Goal: Task Accomplishment & Management: Manage account settings

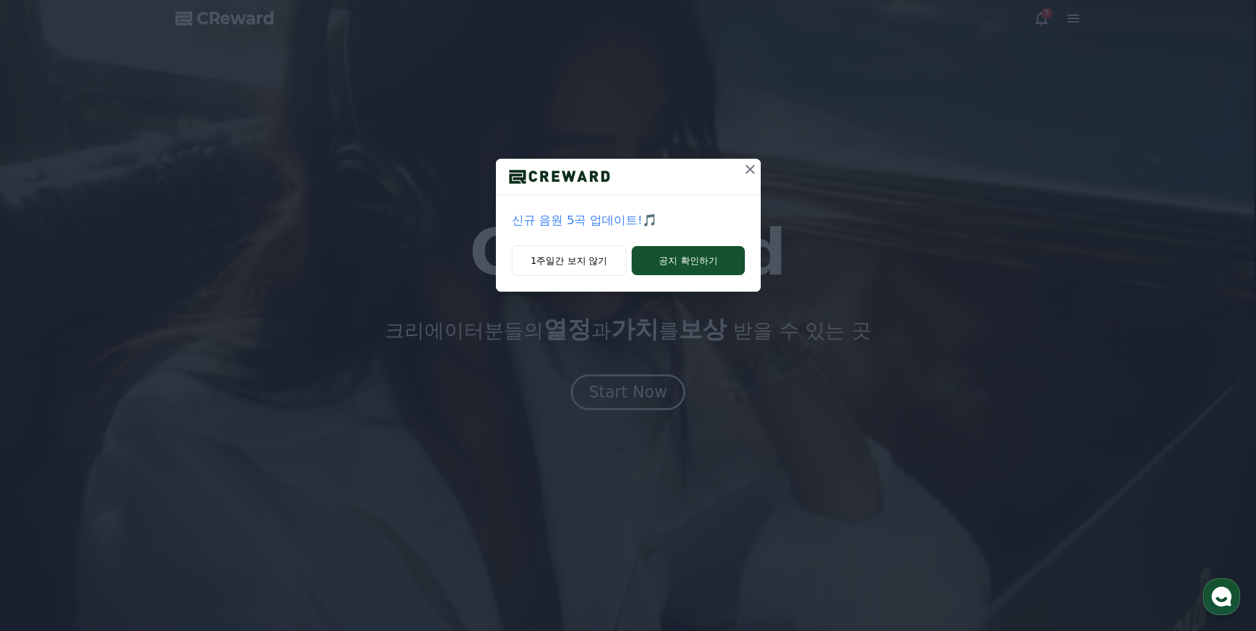
click at [748, 167] on icon at bounding box center [750, 169] width 16 height 16
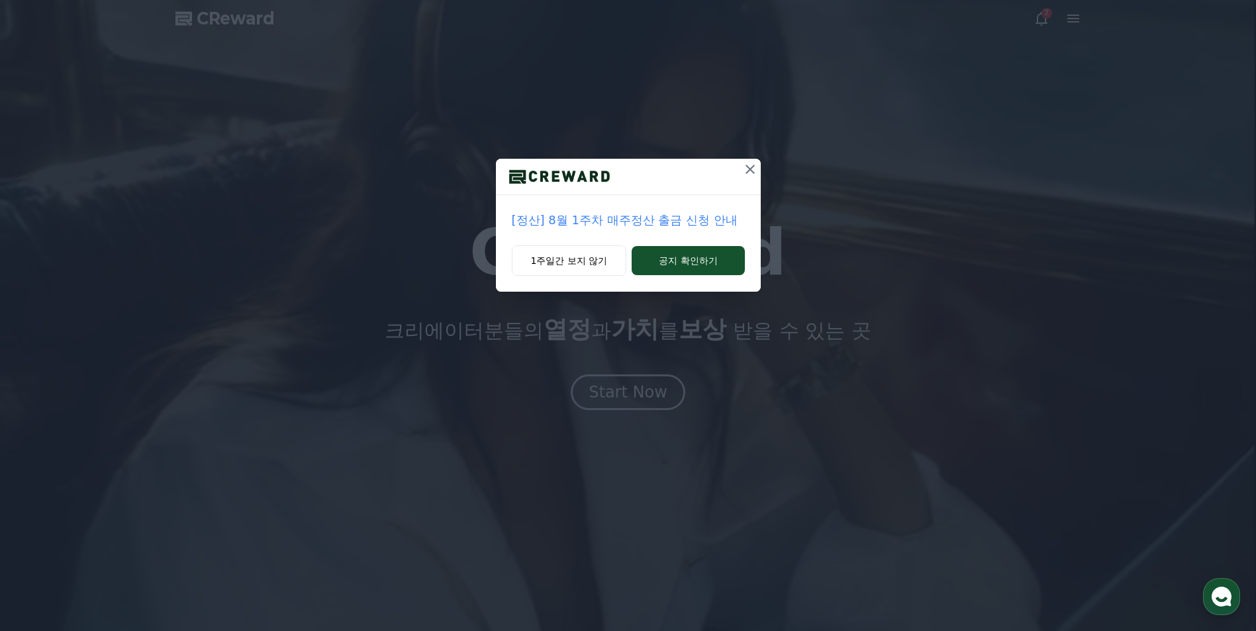
click at [753, 167] on icon at bounding box center [750, 169] width 16 height 16
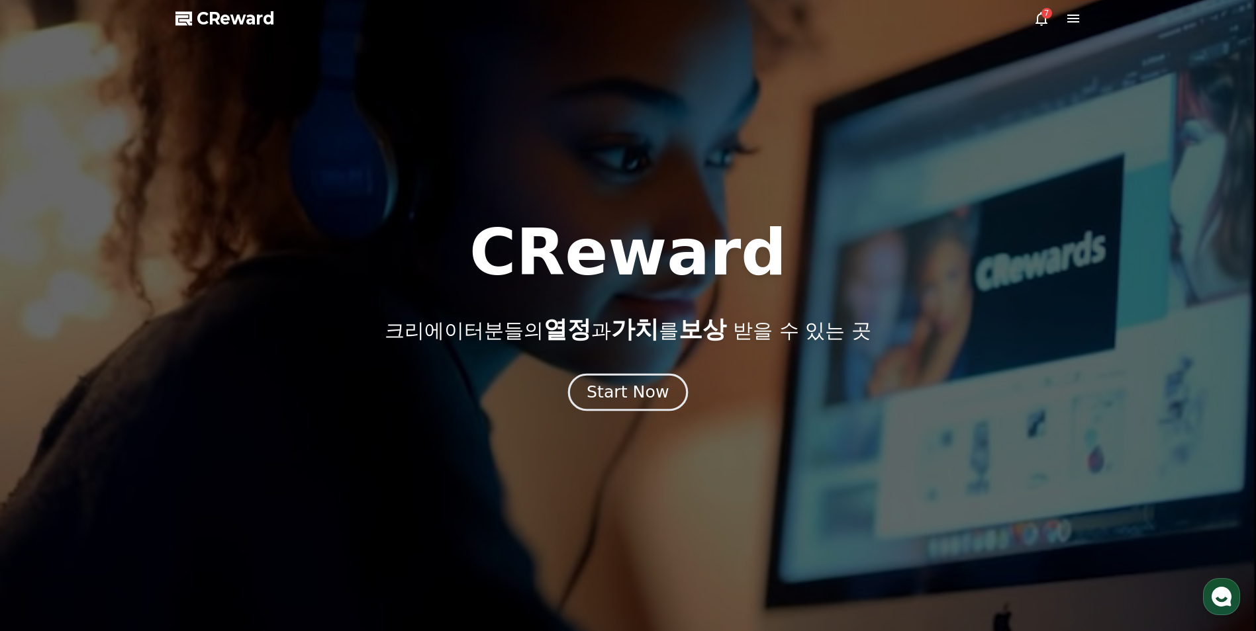
click at [642, 387] on div "Start Now" at bounding box center [627, 392] width 82 height 23
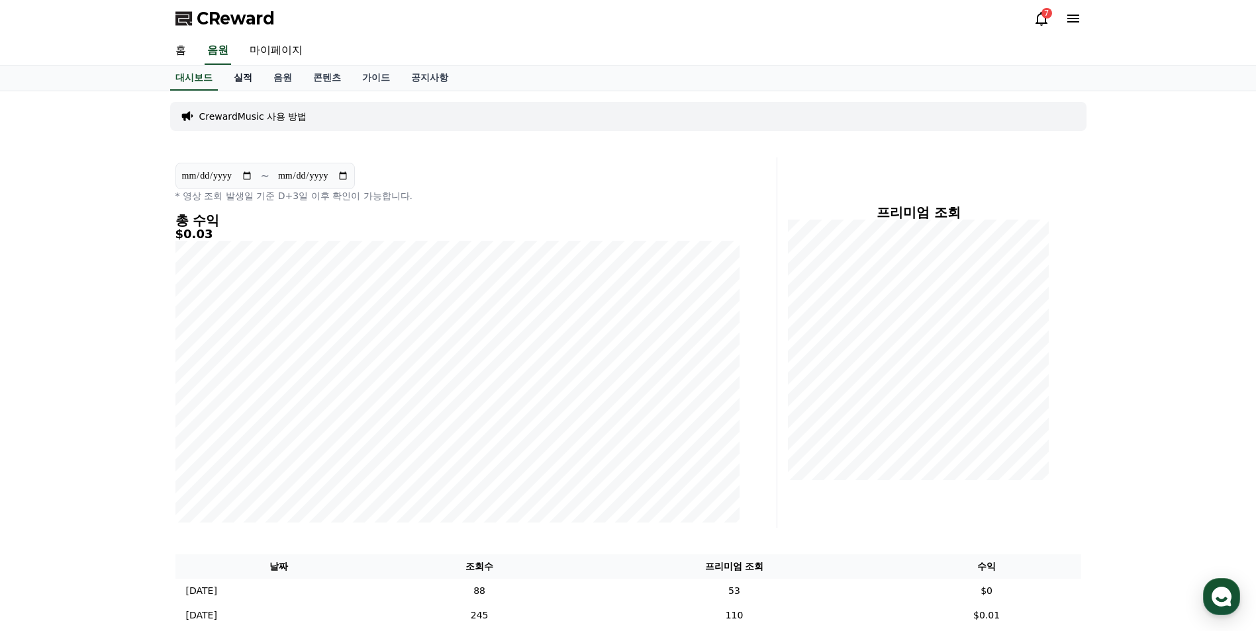
click at [231, 71] on link "실적" at bounding box center [243, 78] width 40 height 25
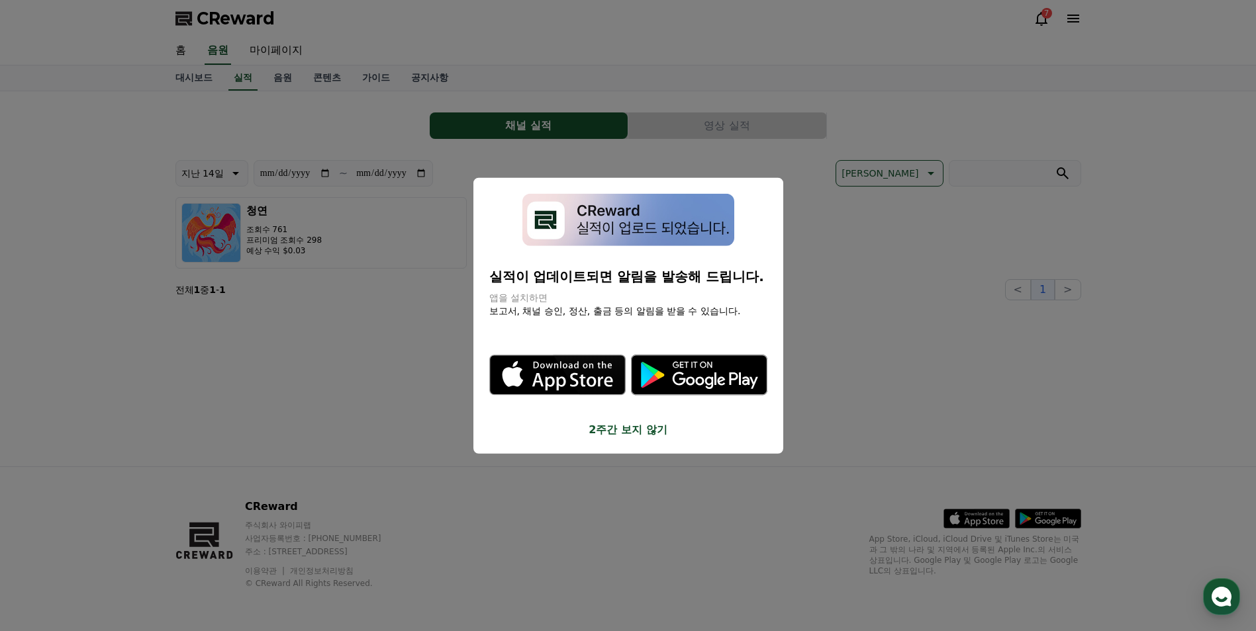
click at [627, 432] on button "2주간 보지 않기" at bounding box center [628, 430] width 278 height 16
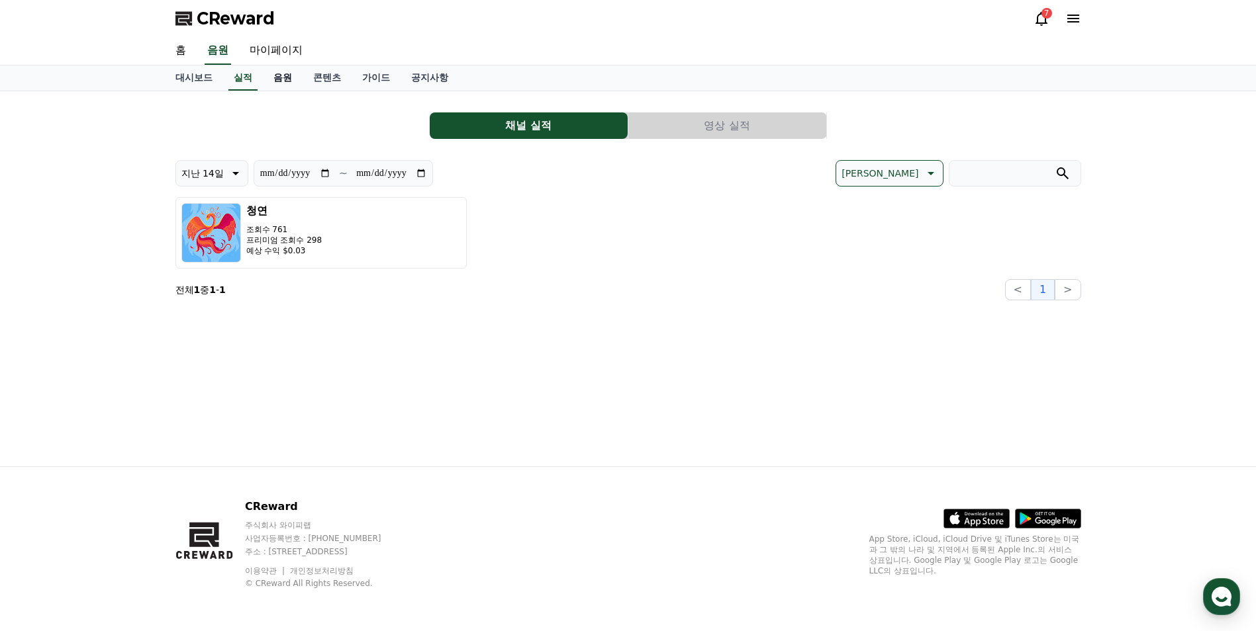
click at [272, 77] on link "음원" at bounding box center [283, 78] width 40 height 25
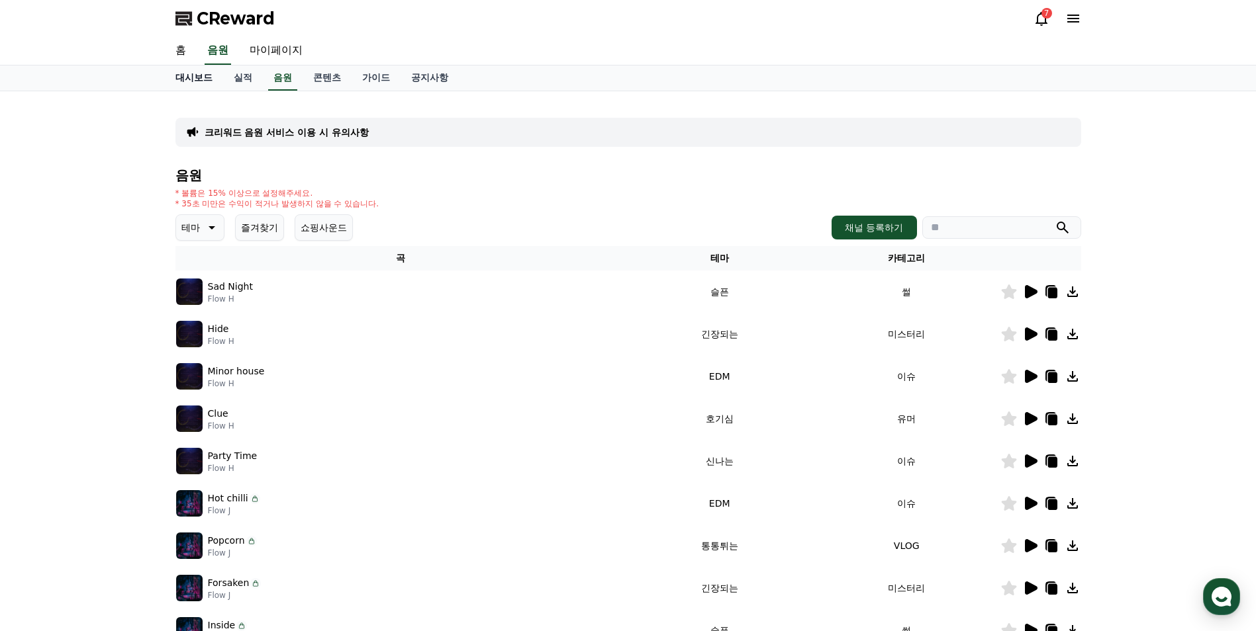
click at [194, 81] on link "대시보드" at bounding box center [194, 78] width 58 height 25
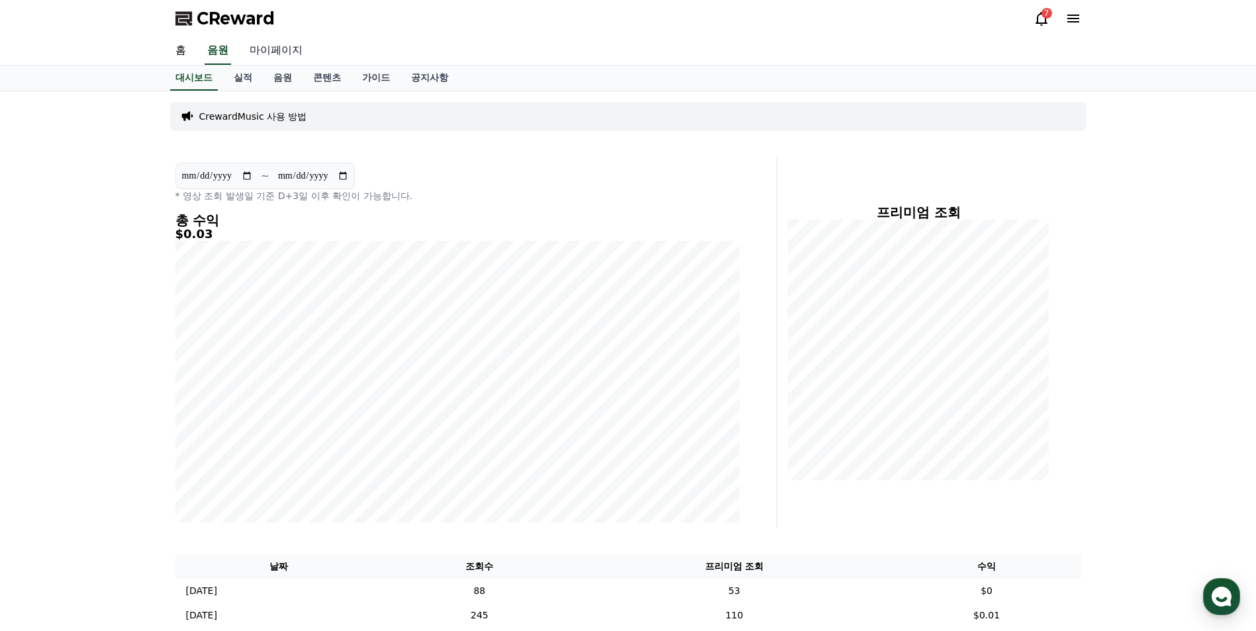
click at [279, 50] on link "마이페이지" at bounding box center [276, 51] width 74 height 28
select select "**********"
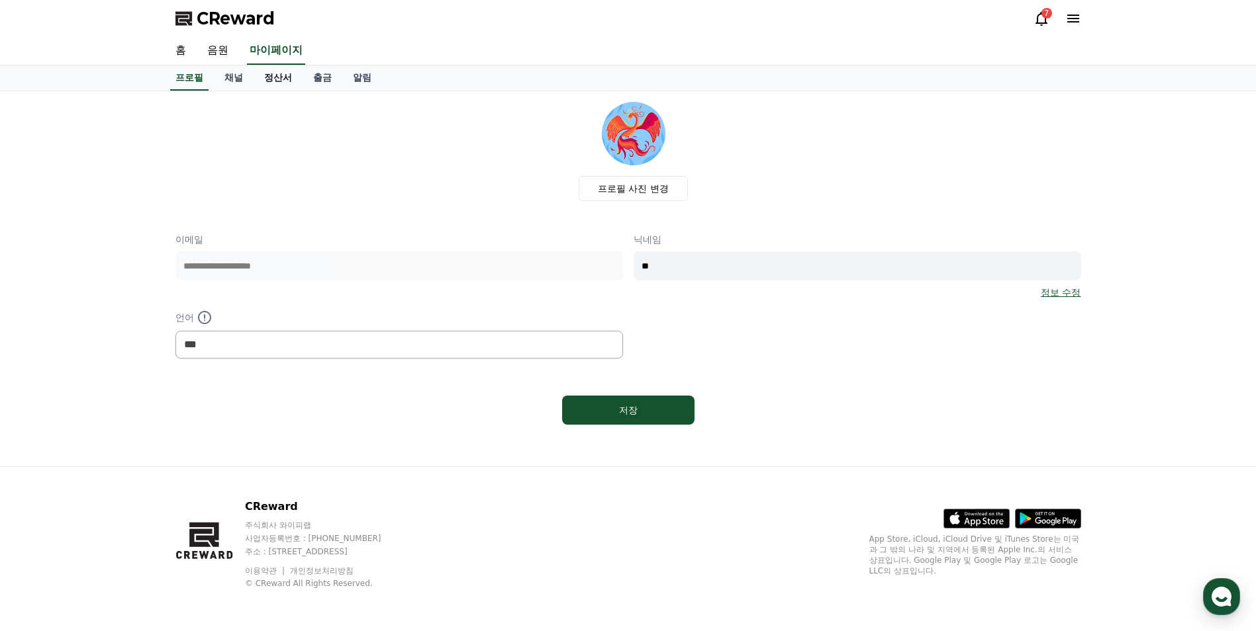
click at [281, 81] on link "정산서" at bounding box center [277, 78] width 49 height 25
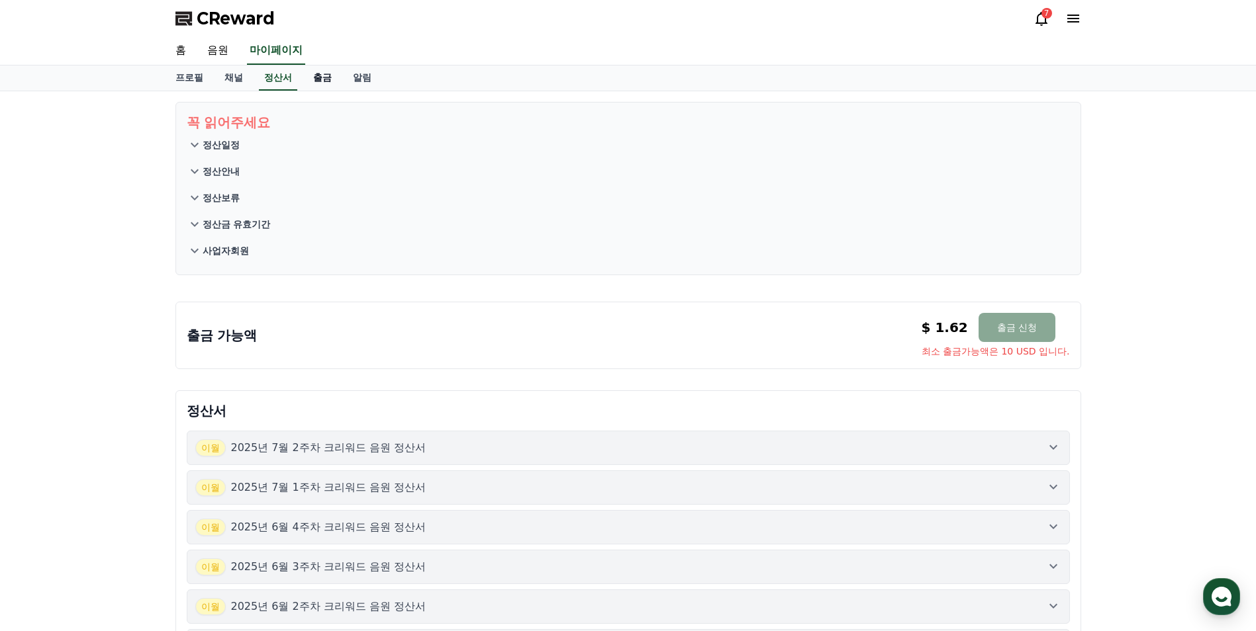
click at [329, 77] on link "출금" at bounding box center [322, 78] width 40 height 25
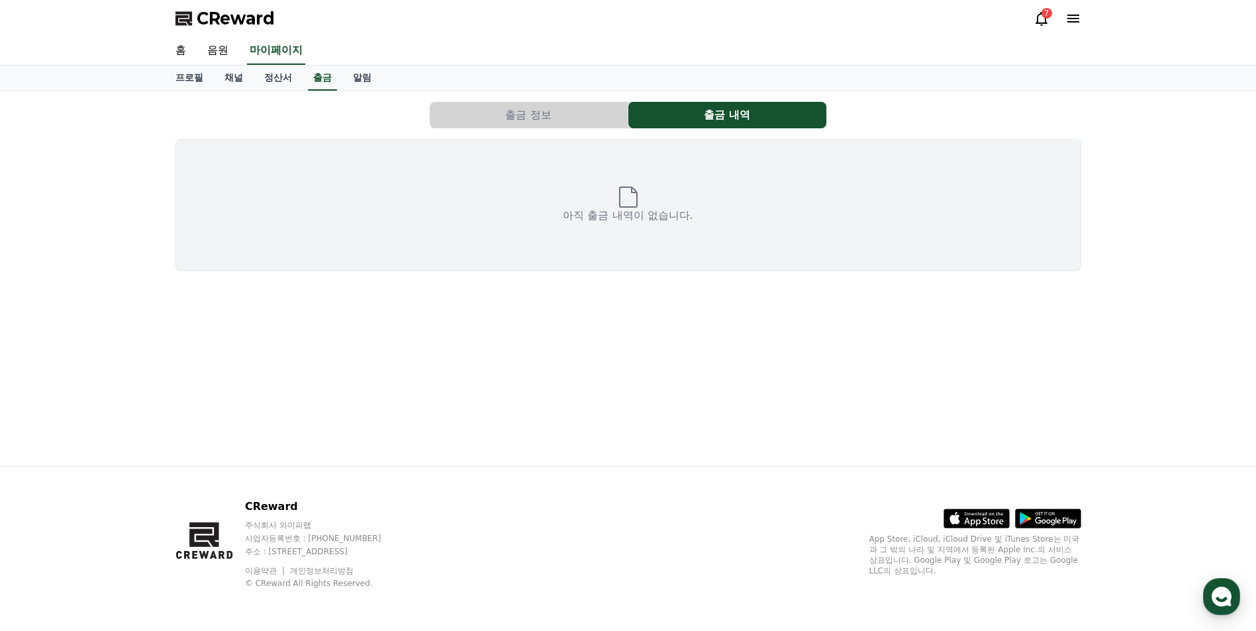
click at [486, 123] on button "출금 정보" at bounding box center [529, 115] width 198 height 26
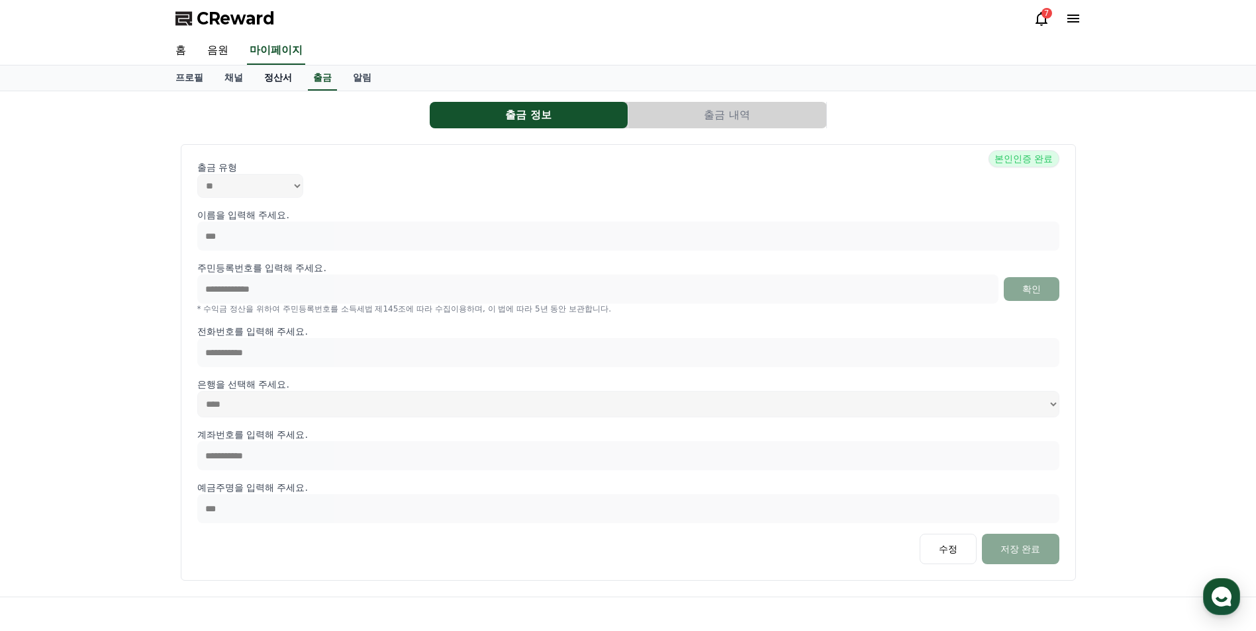
click at [268, 83] on link "정산서" at bounding box center [277, 78] width 49 height 25
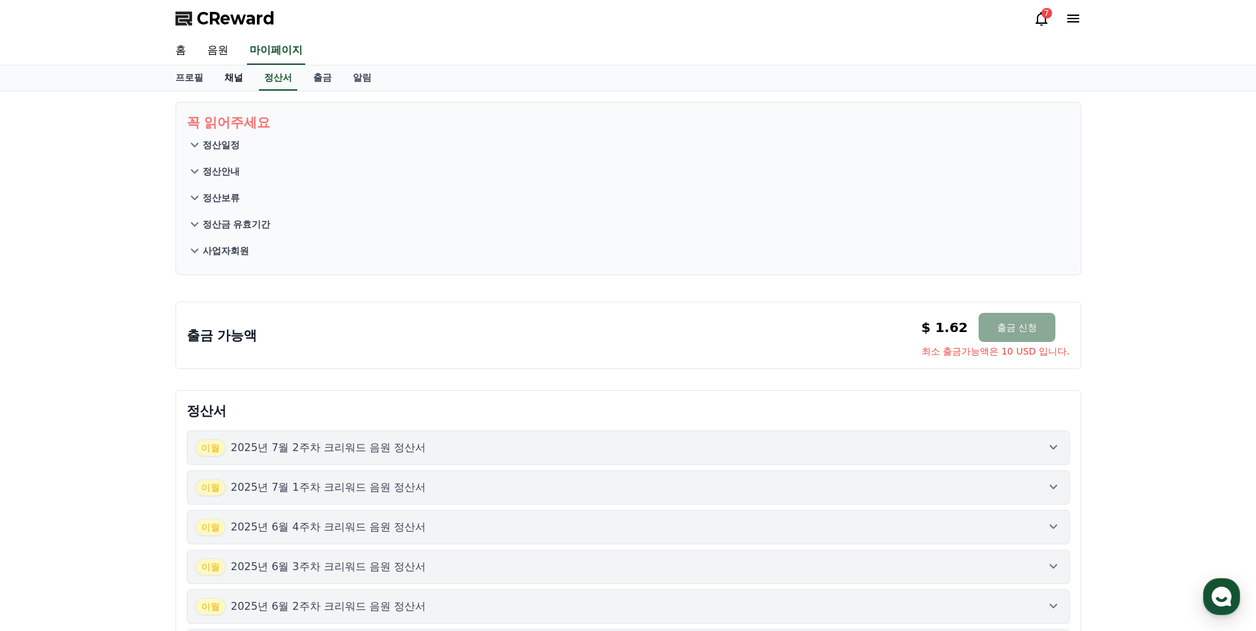
click at [226, 75] on link "채널" at bounding box center [234, 78] width 40 height 25
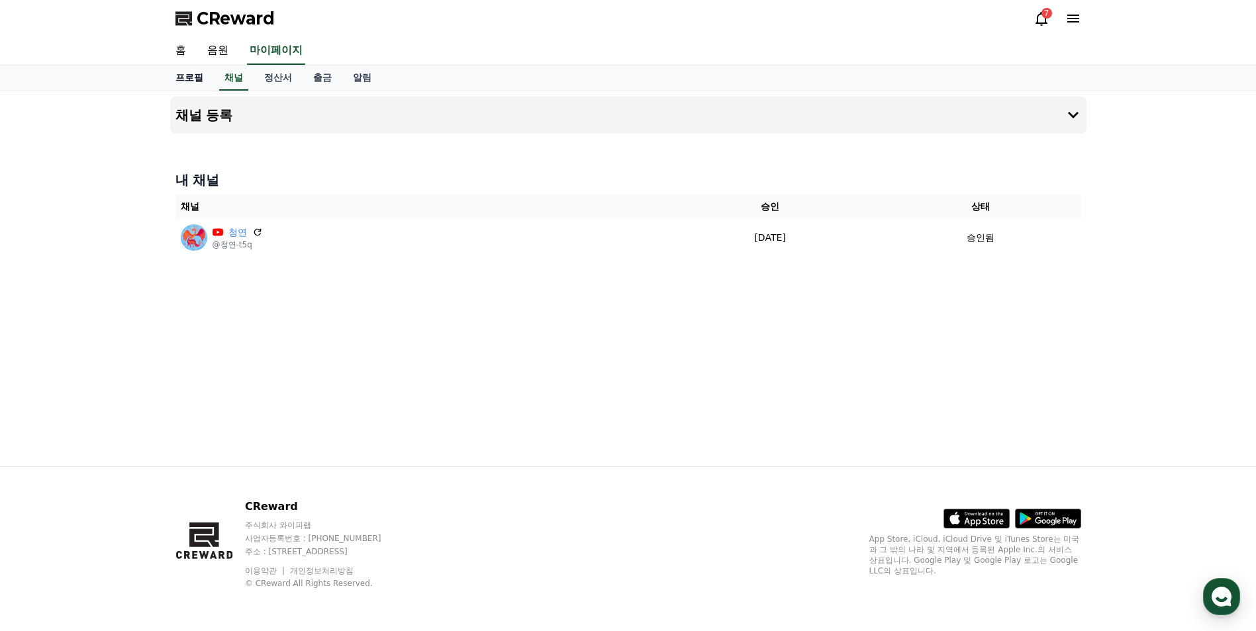
click at [190, 77] on link "프로필" at bounding box center [189, 78] width 49 height 25
select select "**********"
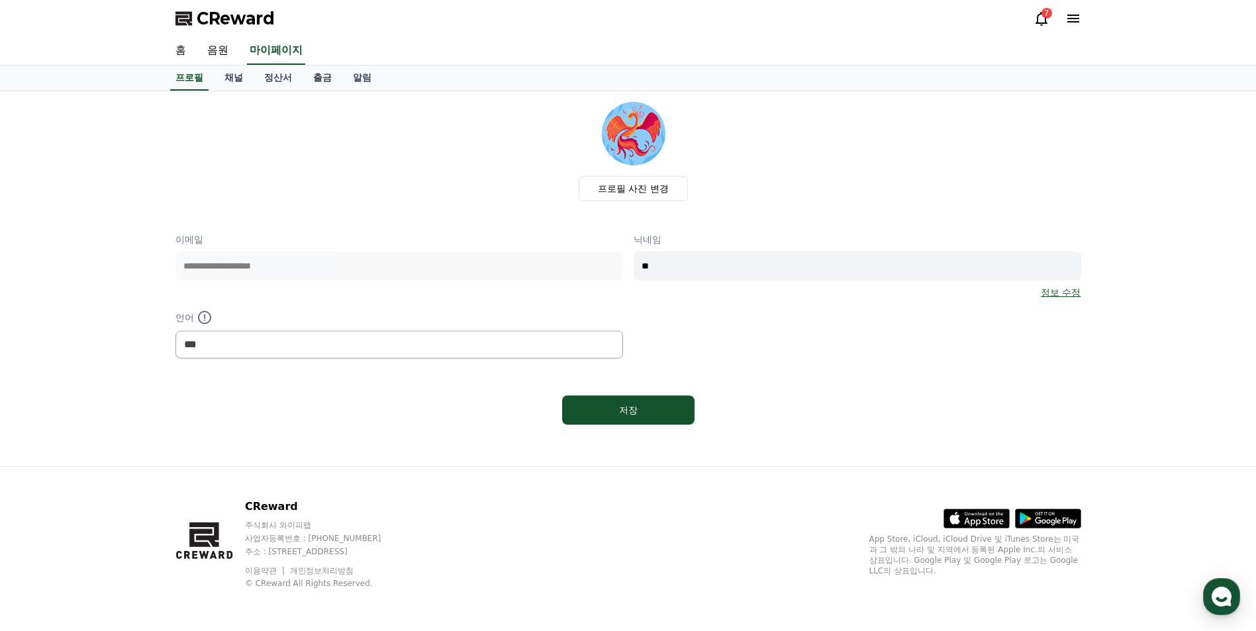
click at [182, 52] on link "홈" at bounding box center [181, 51] width 32 height 28
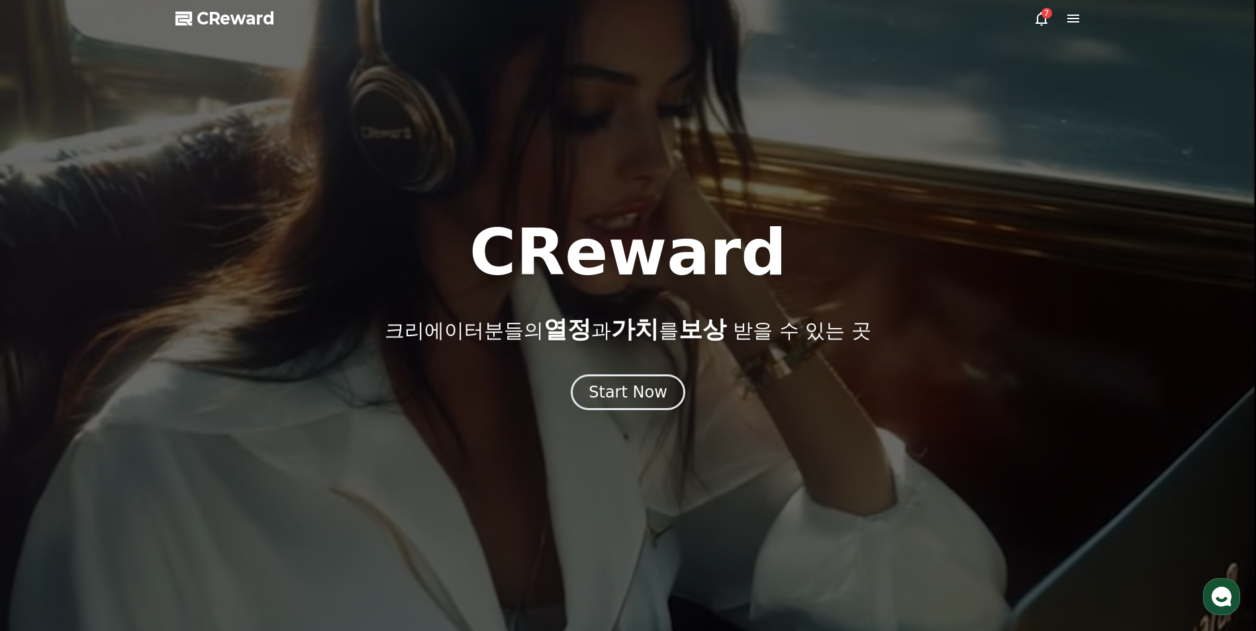
click at [999, 19] on icon at bounding box center [1041, 19] width 16 height 16
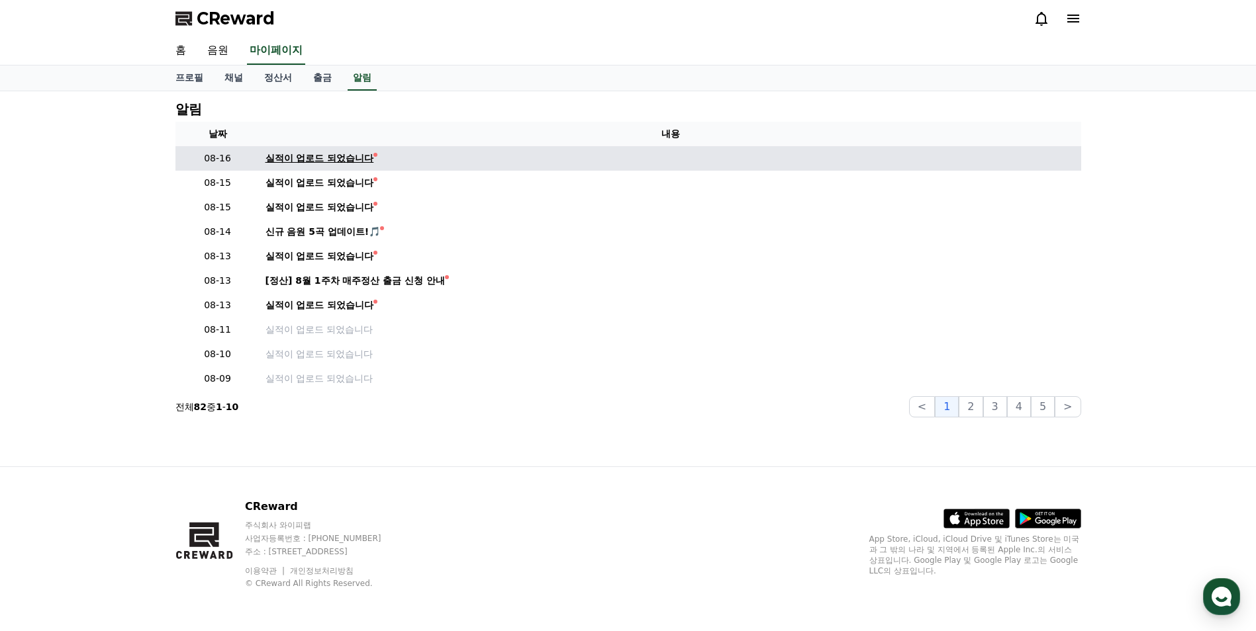
click at [308, 161] on div "실적이 업로드 되었습니다" at bounding box center [319, 159] width 109 height 14
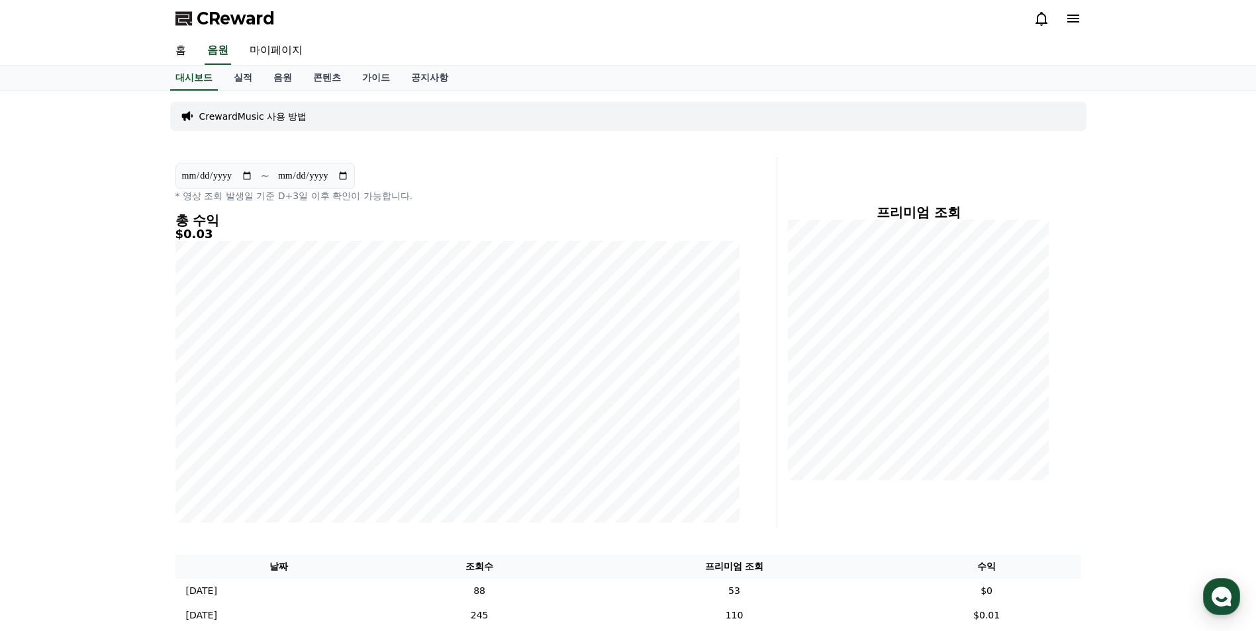
click at [244, 180] on input "**********" at bounding box center [216, 176] width 71 height 15
click at [248, 85] on link "실적" at bounding box center [243, 78] width 40 height 25
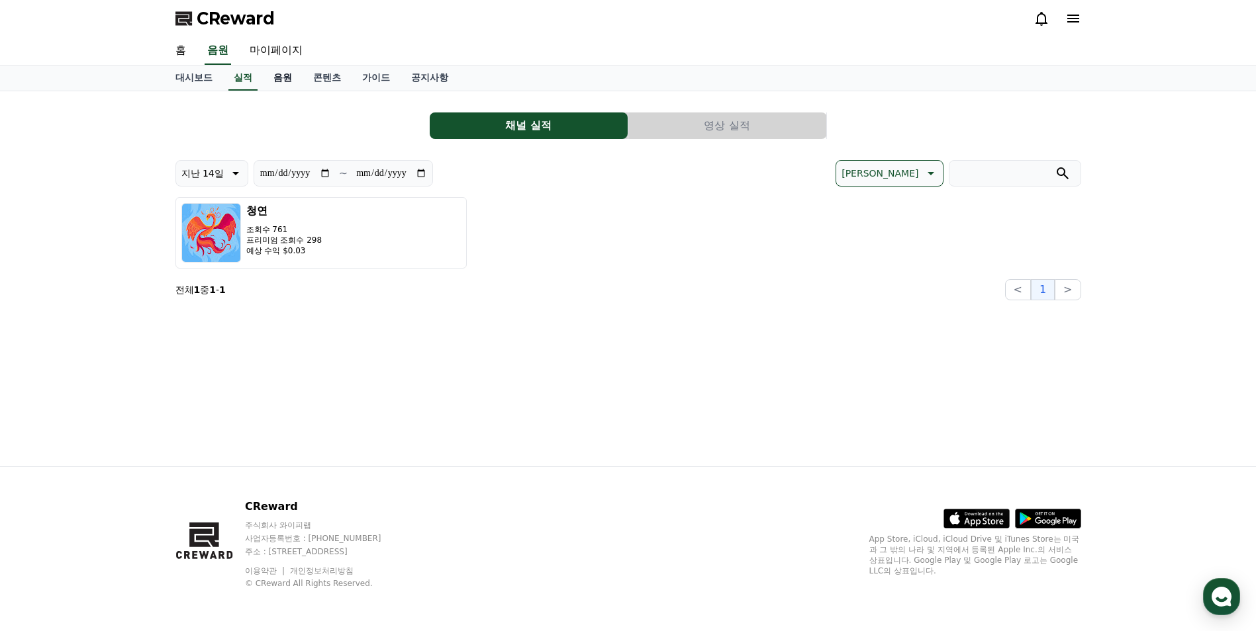
click at [279, 78] on link "음원" at bounding box center [283, 78] width 40 height 25
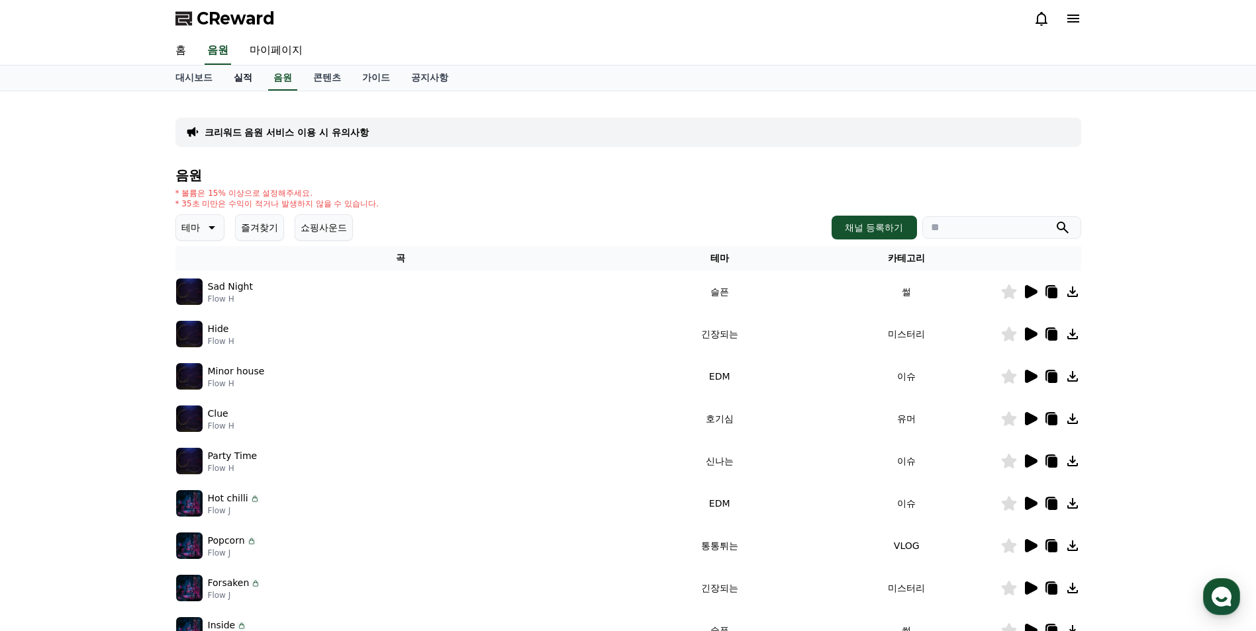
click at [252, 85] on link "실적" at bounding box center [243, 78] width 40 height 25
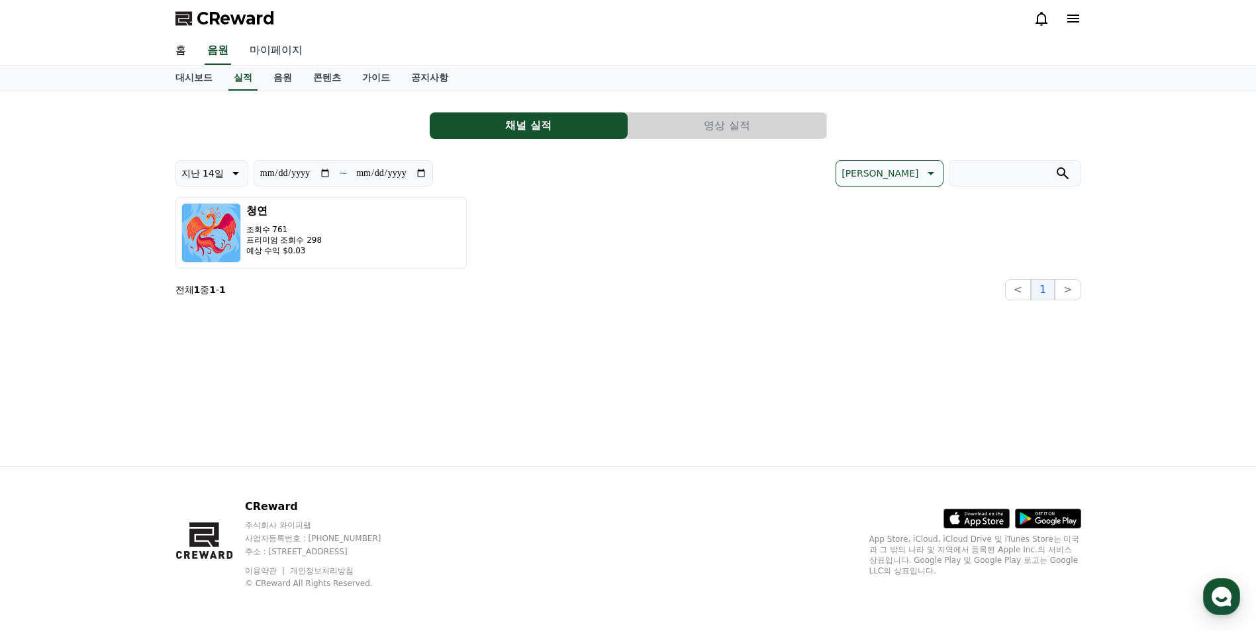
click at [280, 46] on link "마이페이지" at bounding box center [276, 51] width 74 height 28
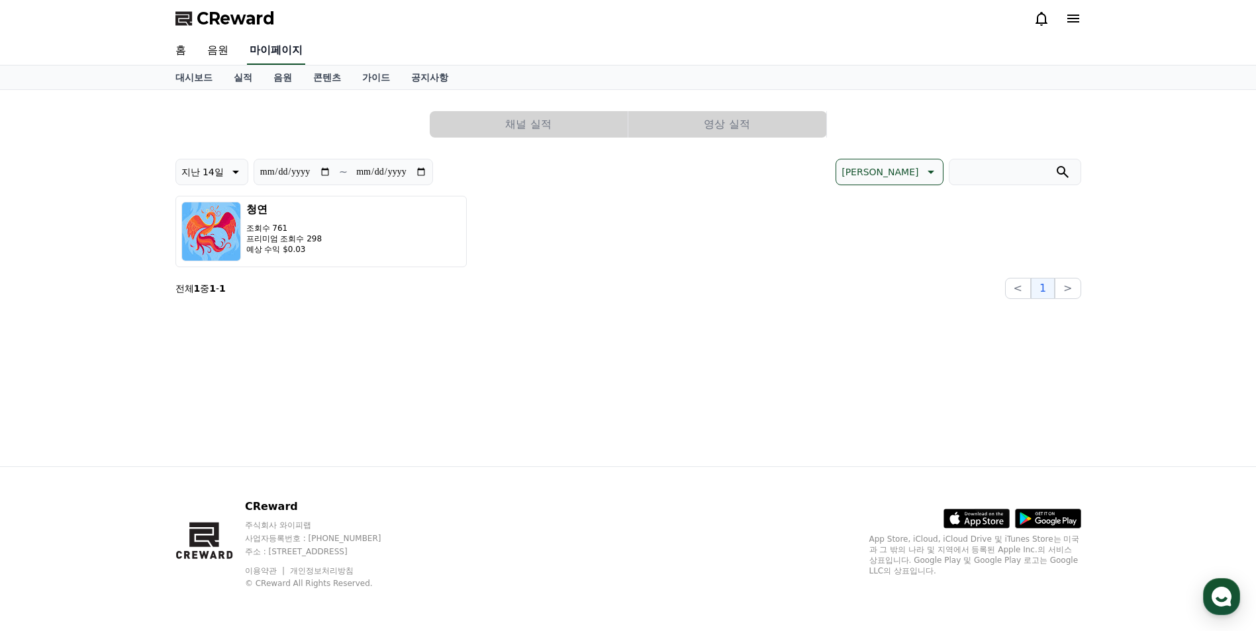
select select "**********"
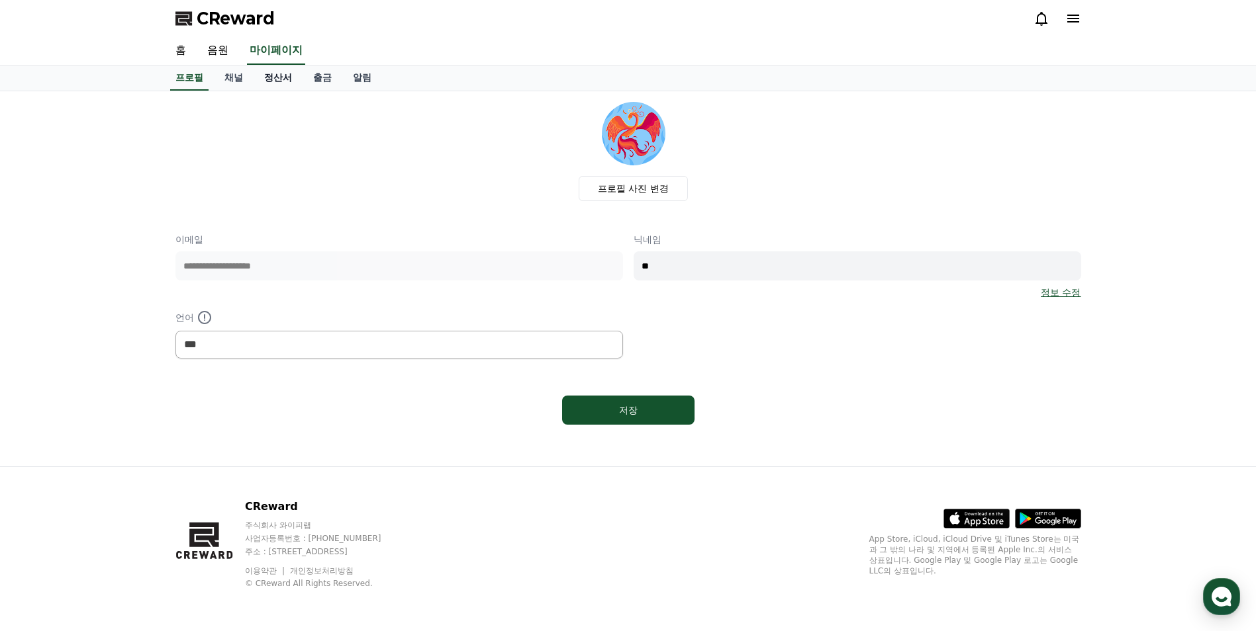
click at [279, 80] on link "정산서" at bounding box center [277, 78] width 49 height 25
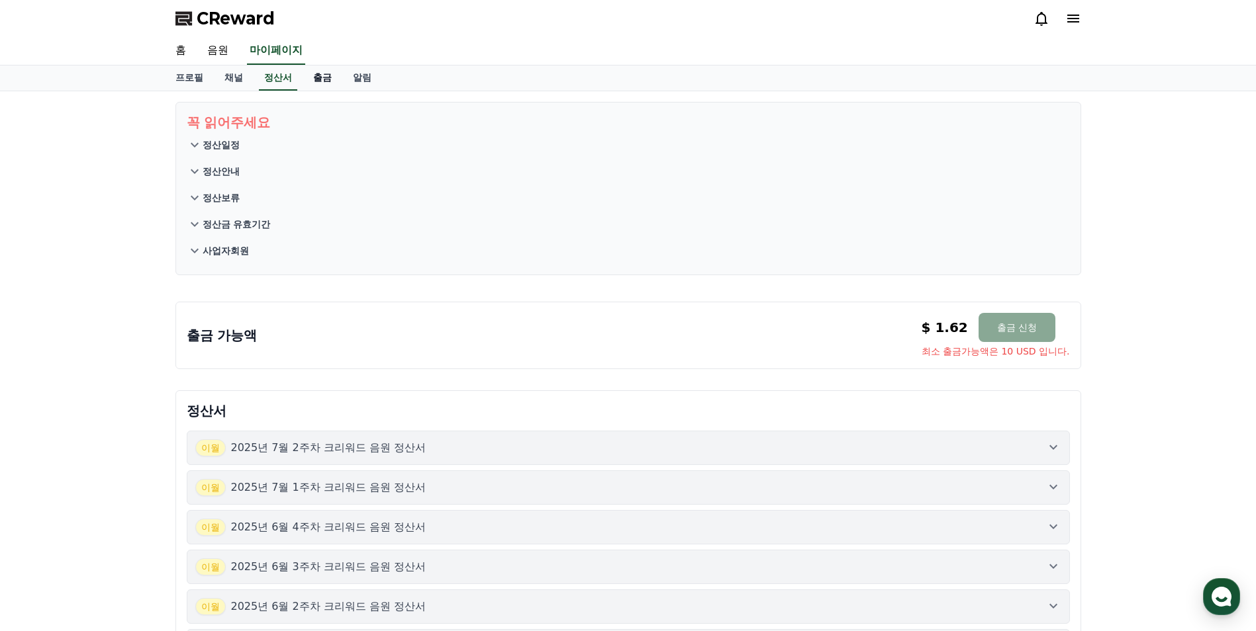
click at [310, 72] on link "출금" at bounding box center [322, 78] width 40 height 25
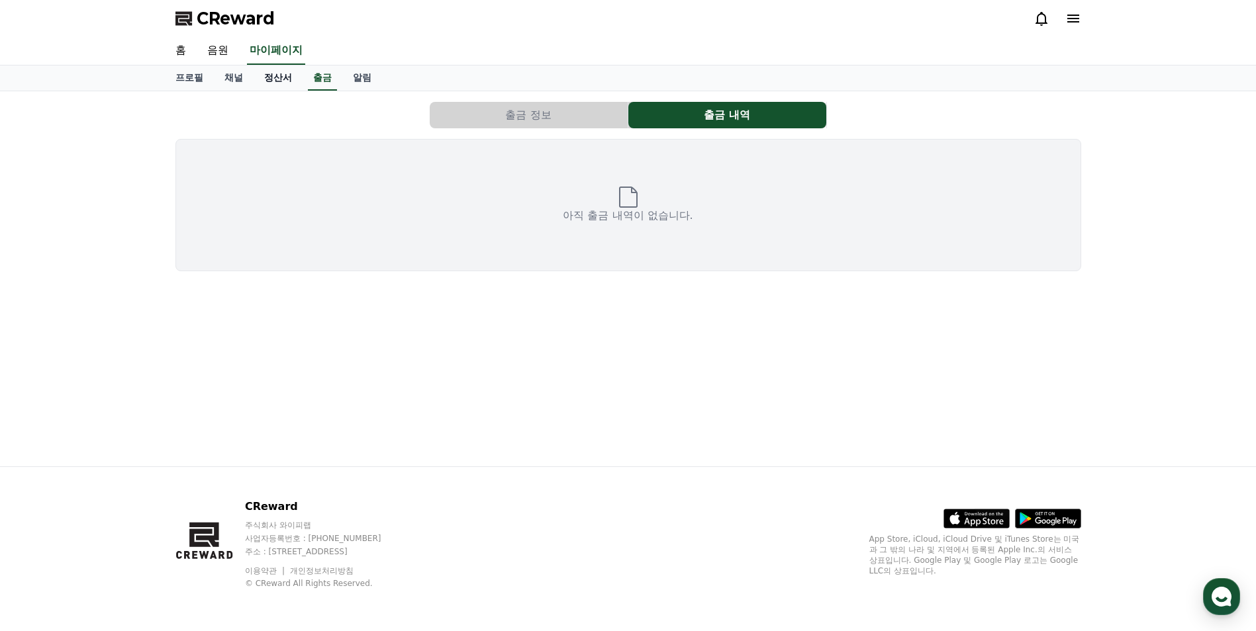
click at [275, 80] on link "정산서" at bounding box center [277, 78] width 49 height 25
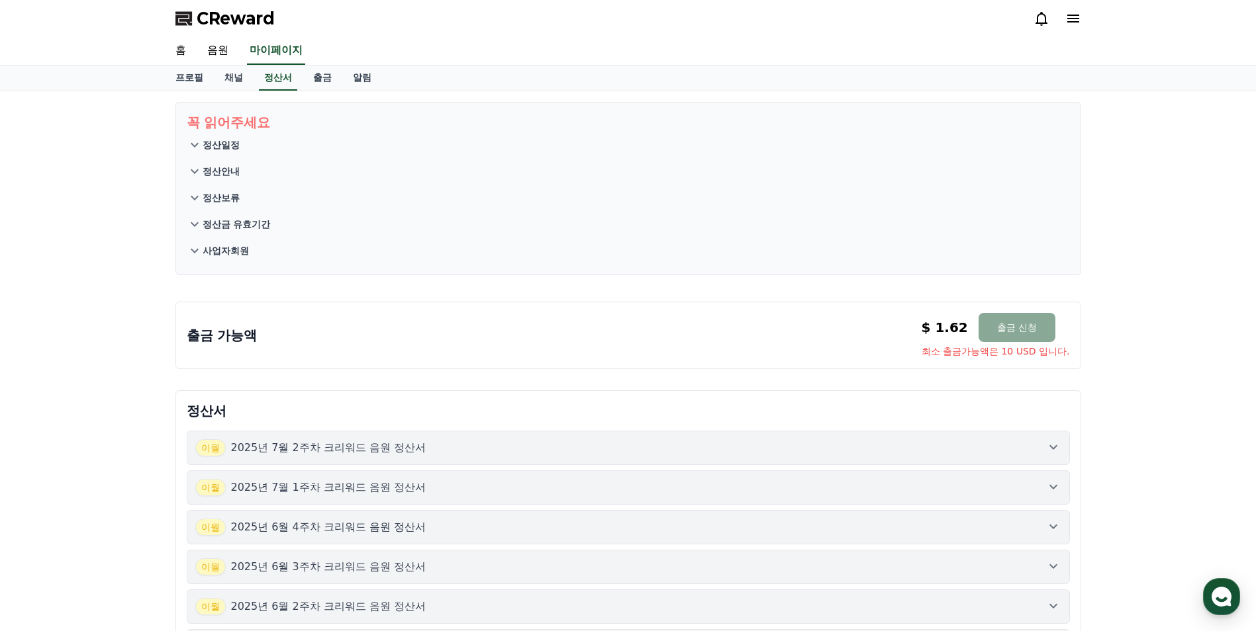
click at [234, 152] on button "정산일정" at bounding box center [628, 145] width 883 height 26
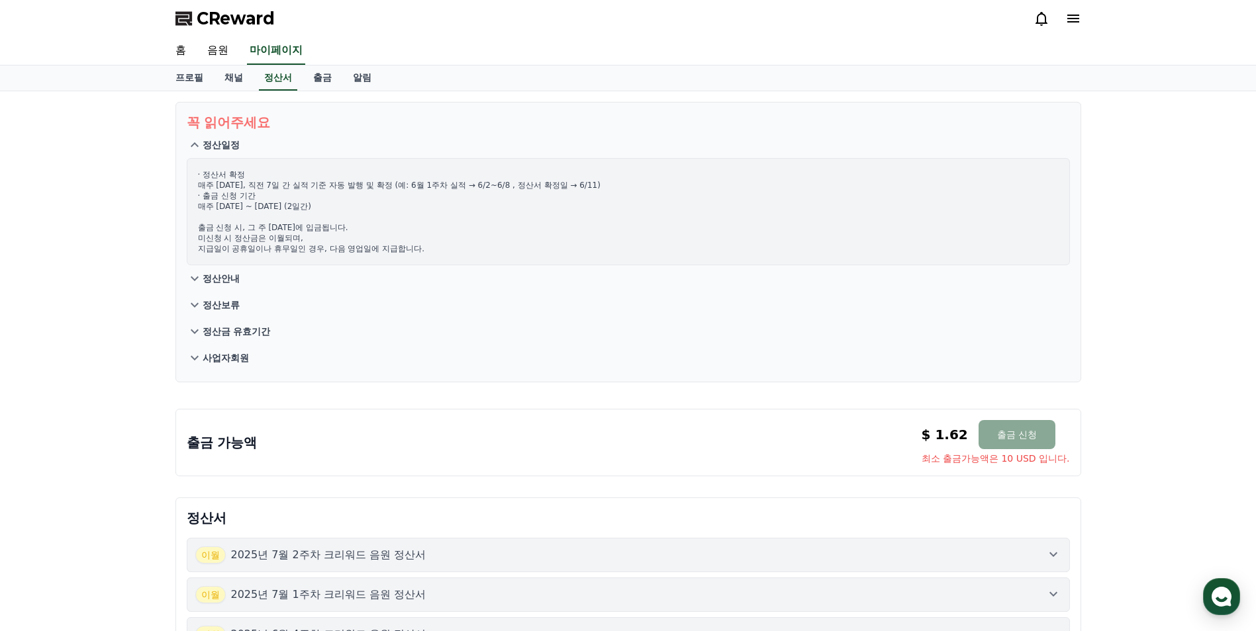
click at [232, 270] on button "정산안내" at bounding box center [628, 278] width 883 height 26
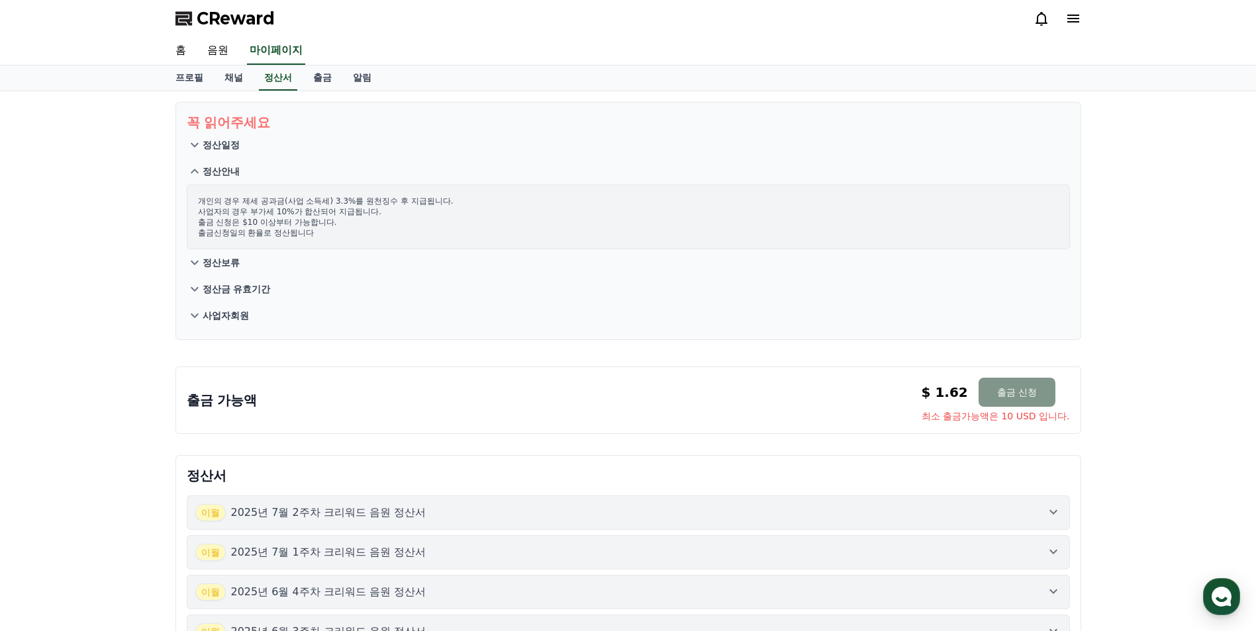
click at [999, 396] on button "출금 신청" at bounding box center [1016, 392] width 77 height 29
click at [210, 52] on link "음원" at bounding box center [218, 51] width 42 height 28
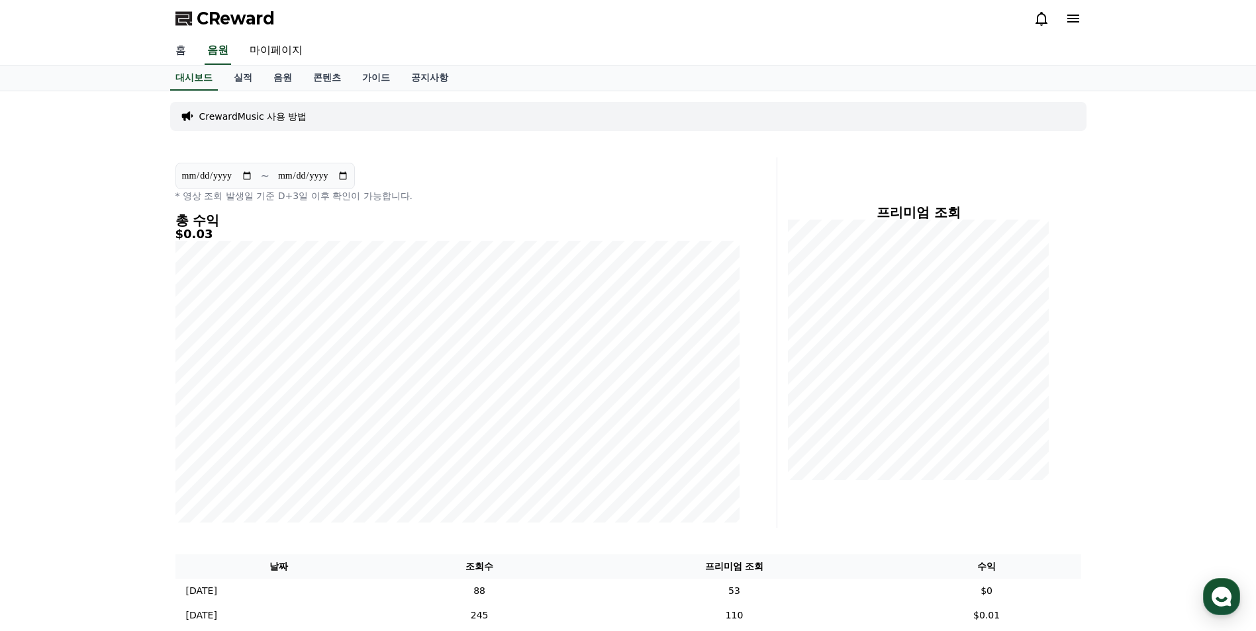
click at [184, 51] on link "홈" at bounding box center [181, 51] width 32 height 28
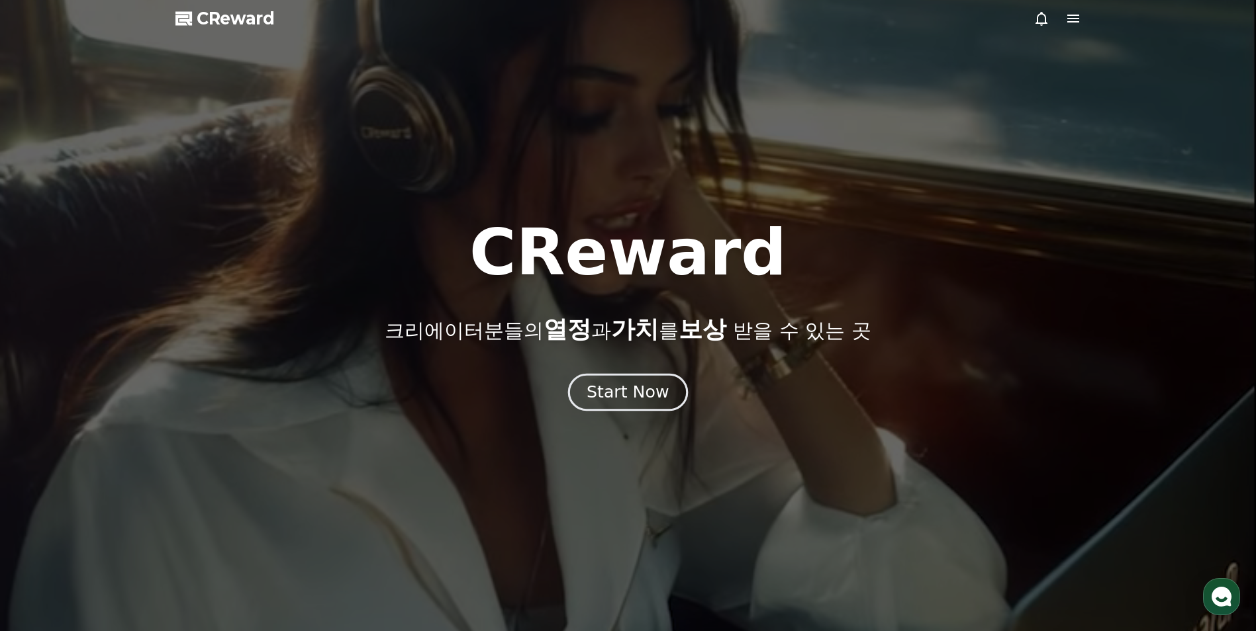
click at [643, 397] on div "Start Now" at bounding box center [627, 392] width 82 height 23
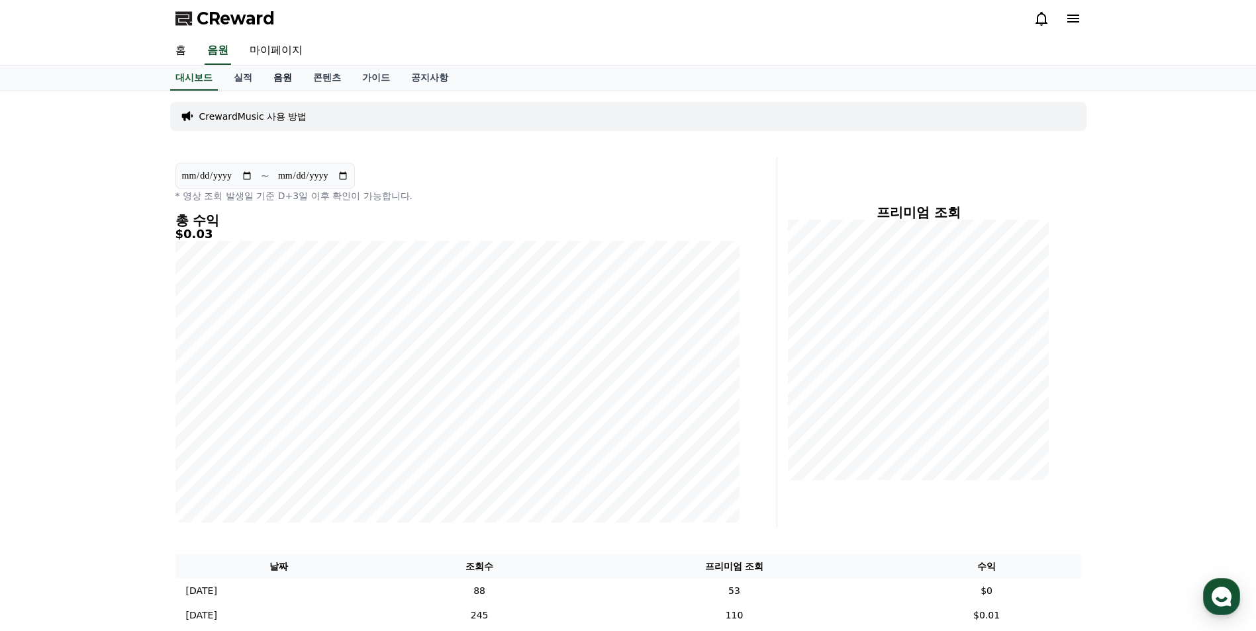
click at [285, 79] on link "음원" at bounding box center [283, 78] width 40 height 25
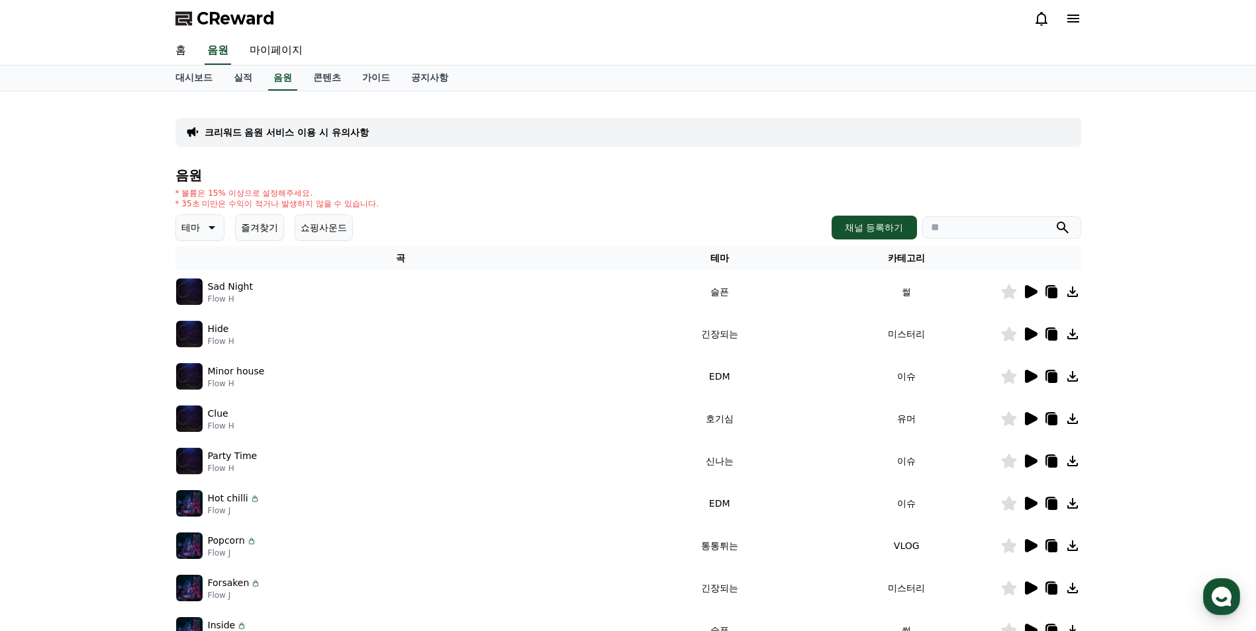
click at [210, 230] on icon at bounding box center [211, 228] width 16 height 16
click at [208, 344] on button "어두운" at bounding box center [196, 338] width 38 height 29
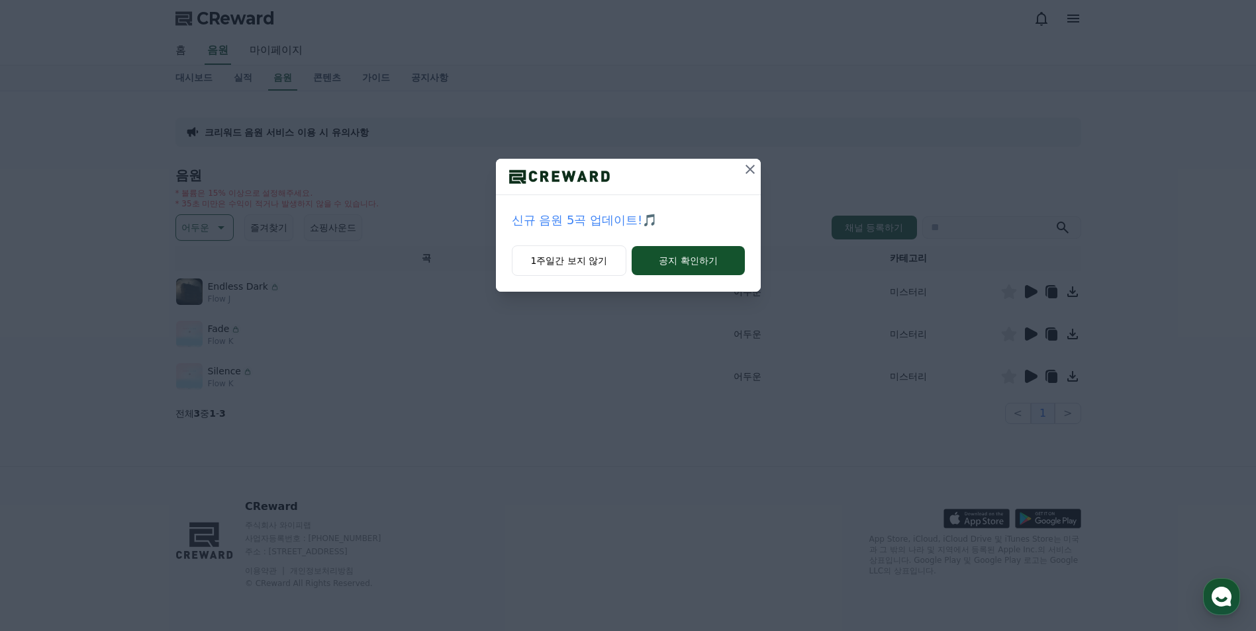
click at [751, 168] on icon at bounding box center [749, 169] width 9 height 9
click at [748, 168] on icon at bounding box center [750, 169] width 16 height 16
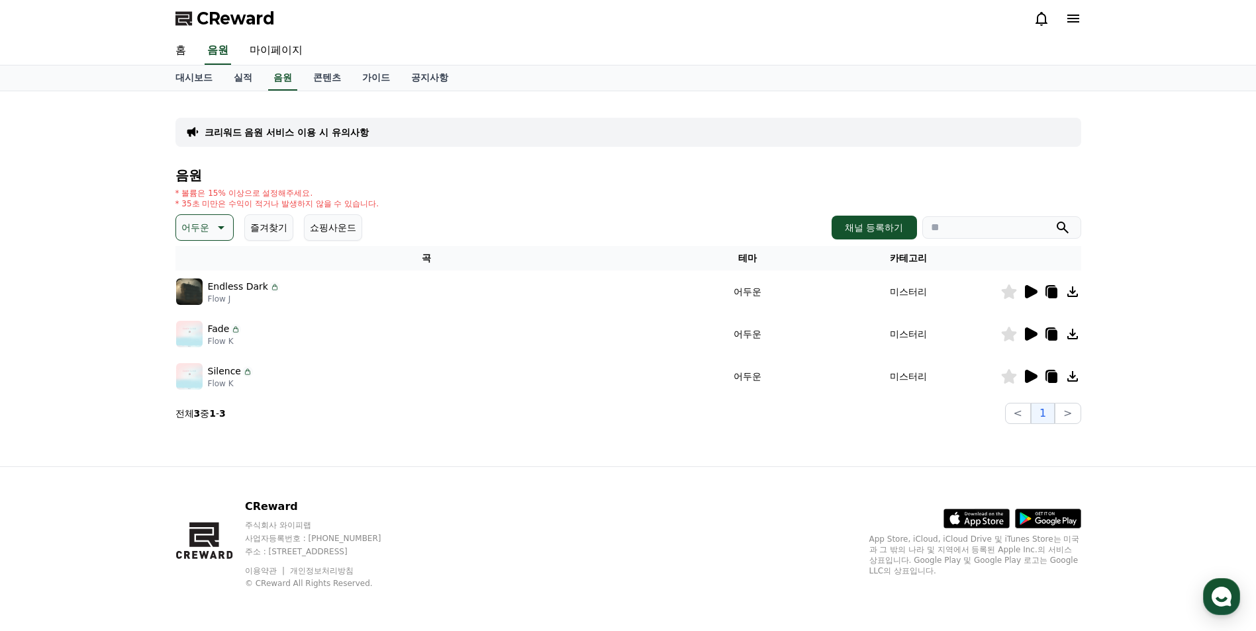
click at [1029, 291] on icon at bounding box center [1031, 291] width 13 height 13
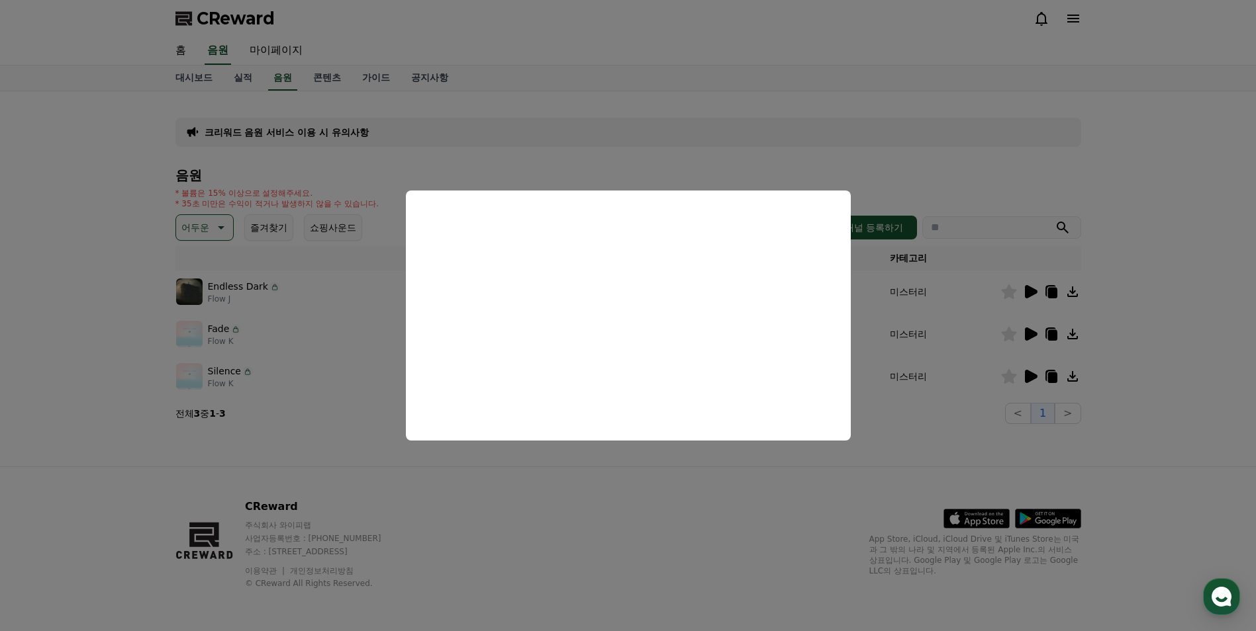
click at [847, 167] on button "close modal" at bounding box center [628, 315] width 1256 height 631
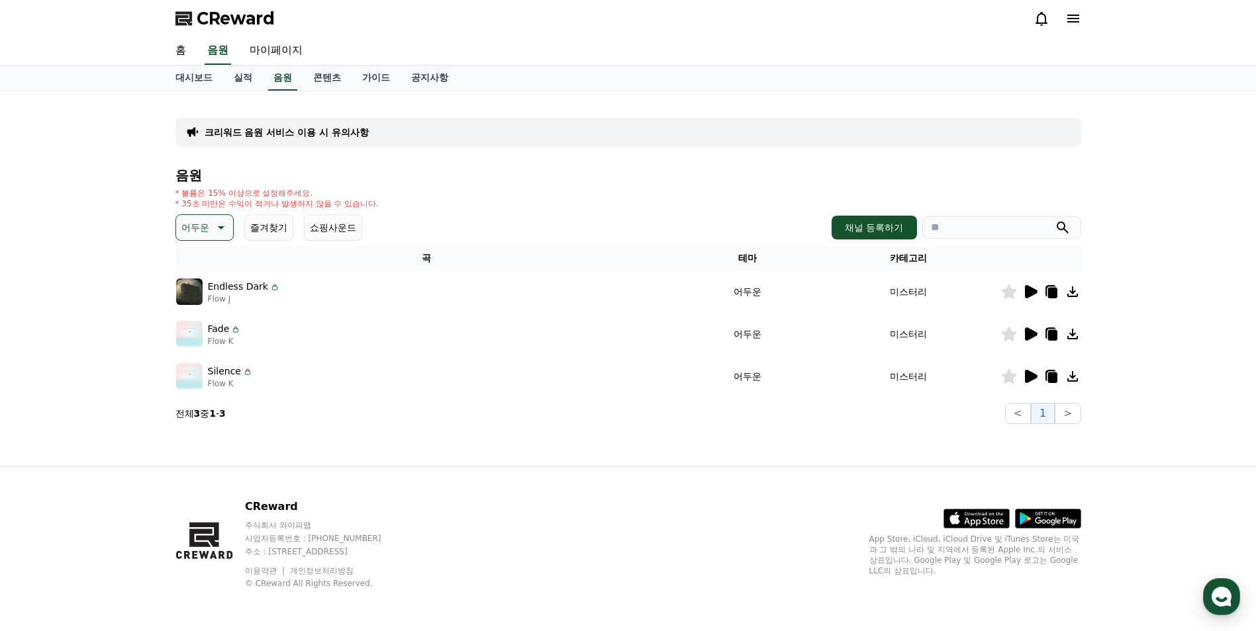
click at [1027, 334] on icon at bounding box center [1031, 334] width 13 height 13
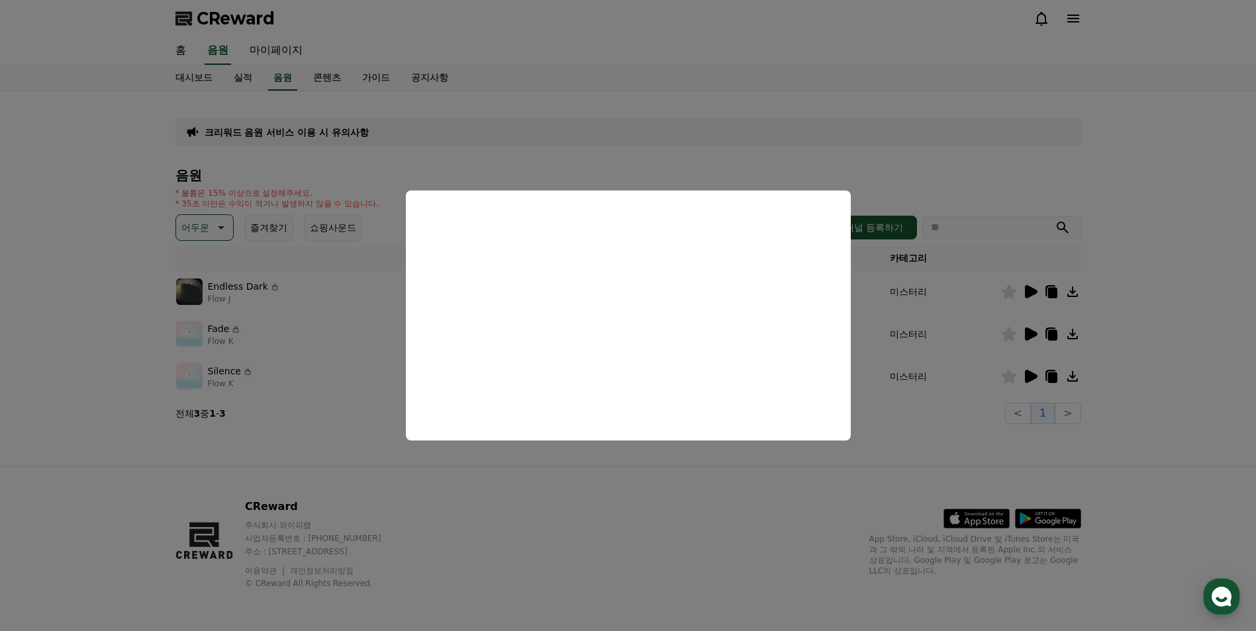
click at [618, 459] on button "close modal" at bounding box center [628, 315] width 1256 height 631
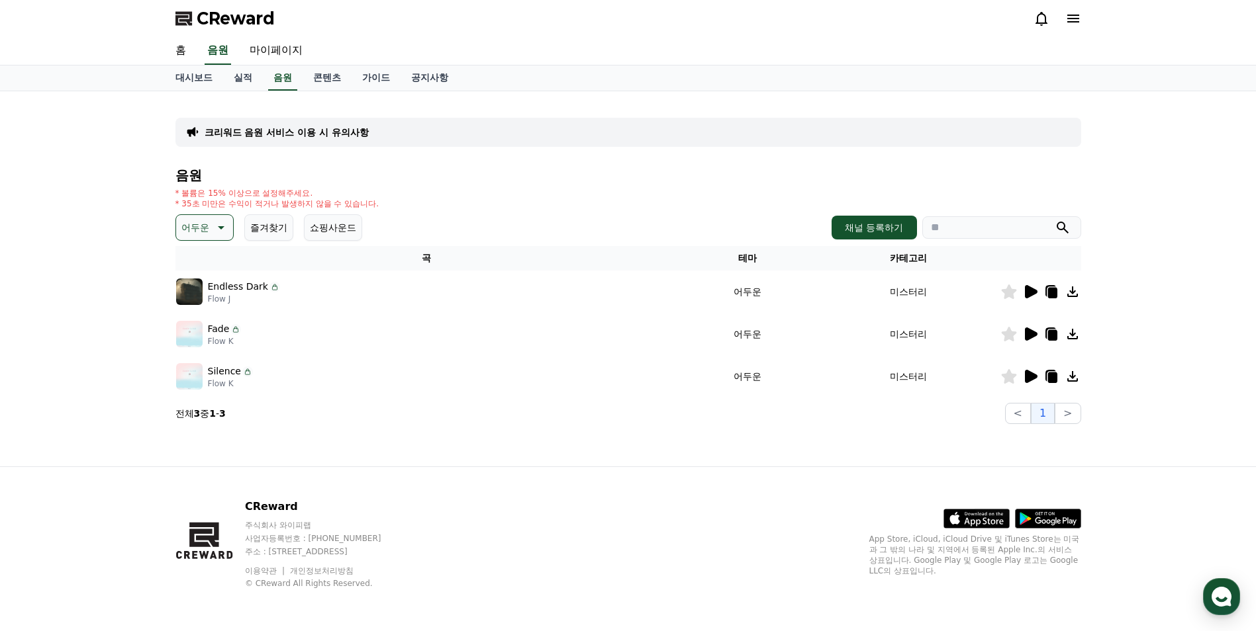
click at [1034, 376] on icon at bounding box center [1031, 376] width 13 height 13
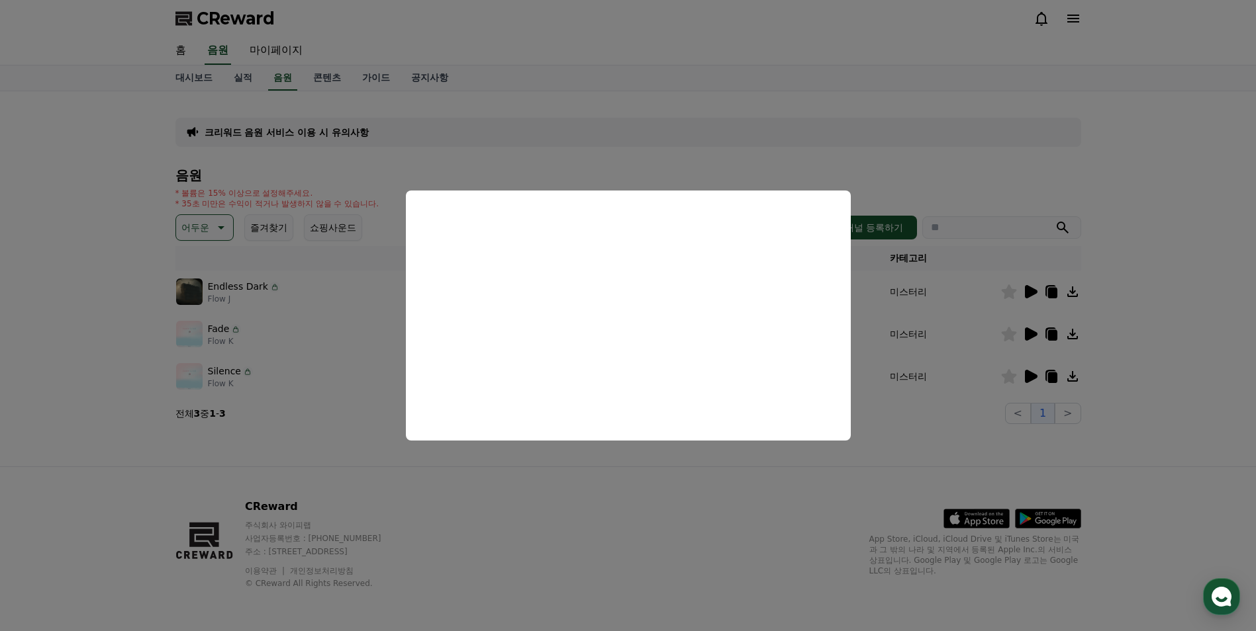
click at [664, 512] on button "close modal" at bounding box center [628, 315] width 1256 height 631
